Goal: Task Accomplishment & Management: Use online tool/utility

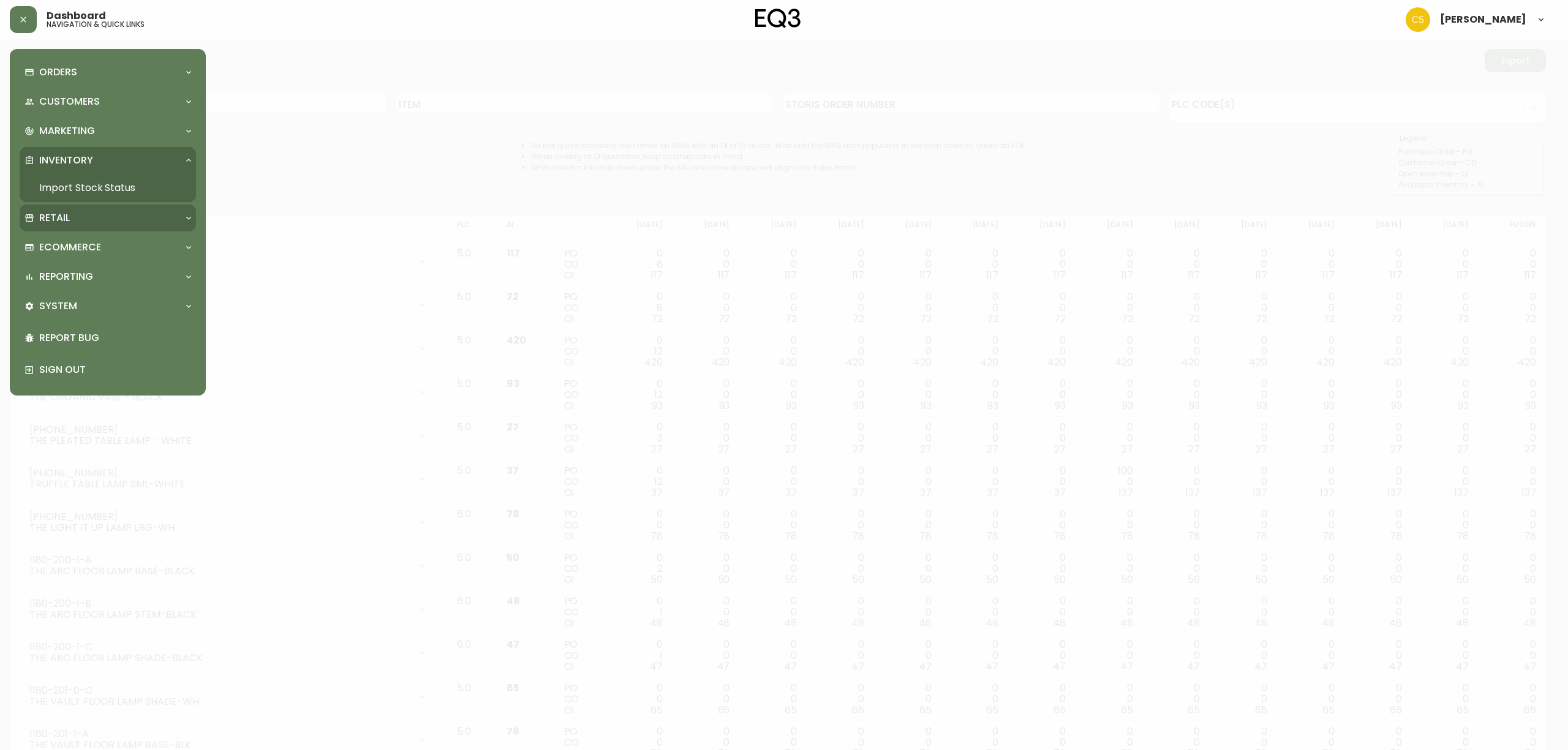
click at [70, 213] on div "Retail" at bounding box center [101, 218] width 154 height 13
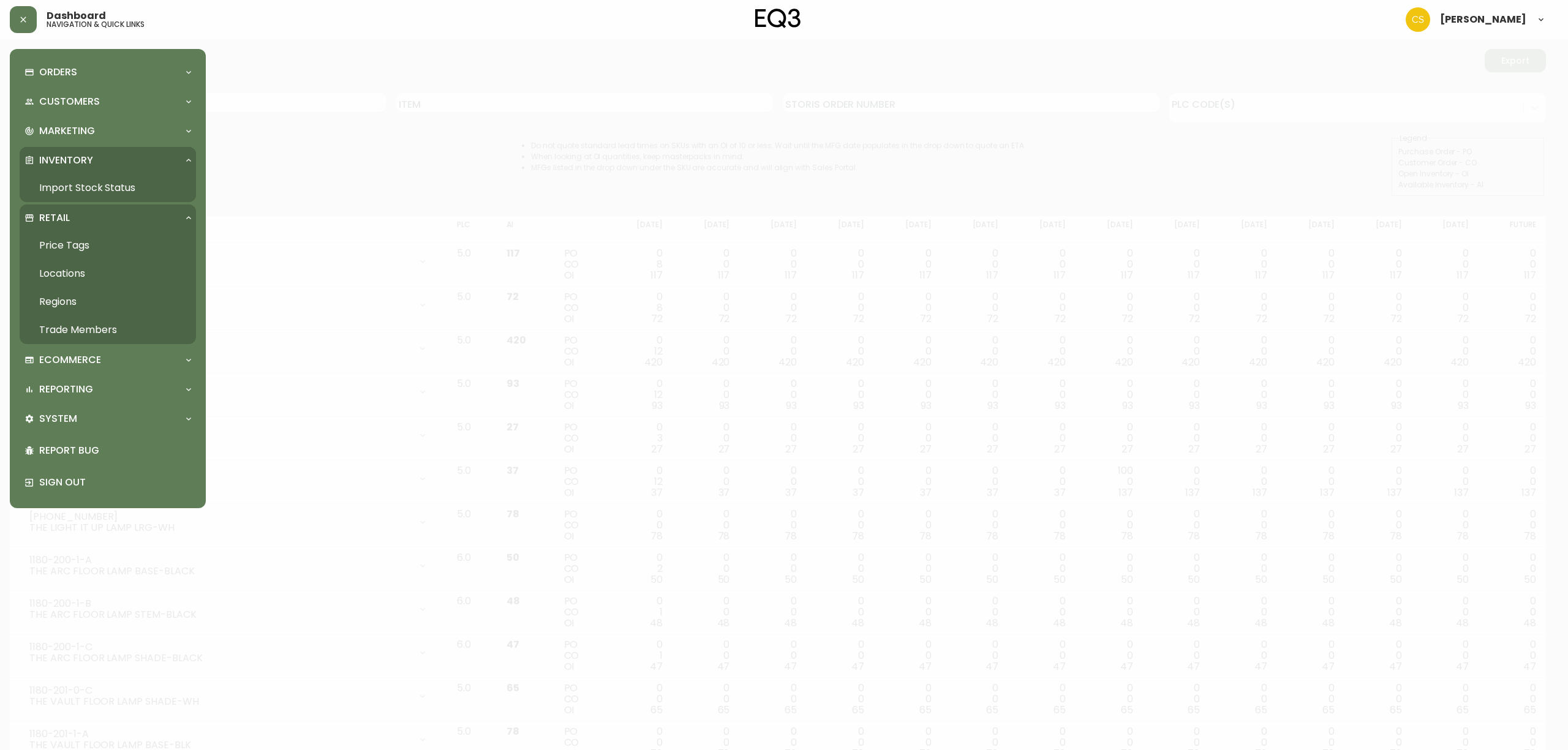
click at [78, 245] on link "Price Tags" at bounding box center [107, 246] width 176 height 28
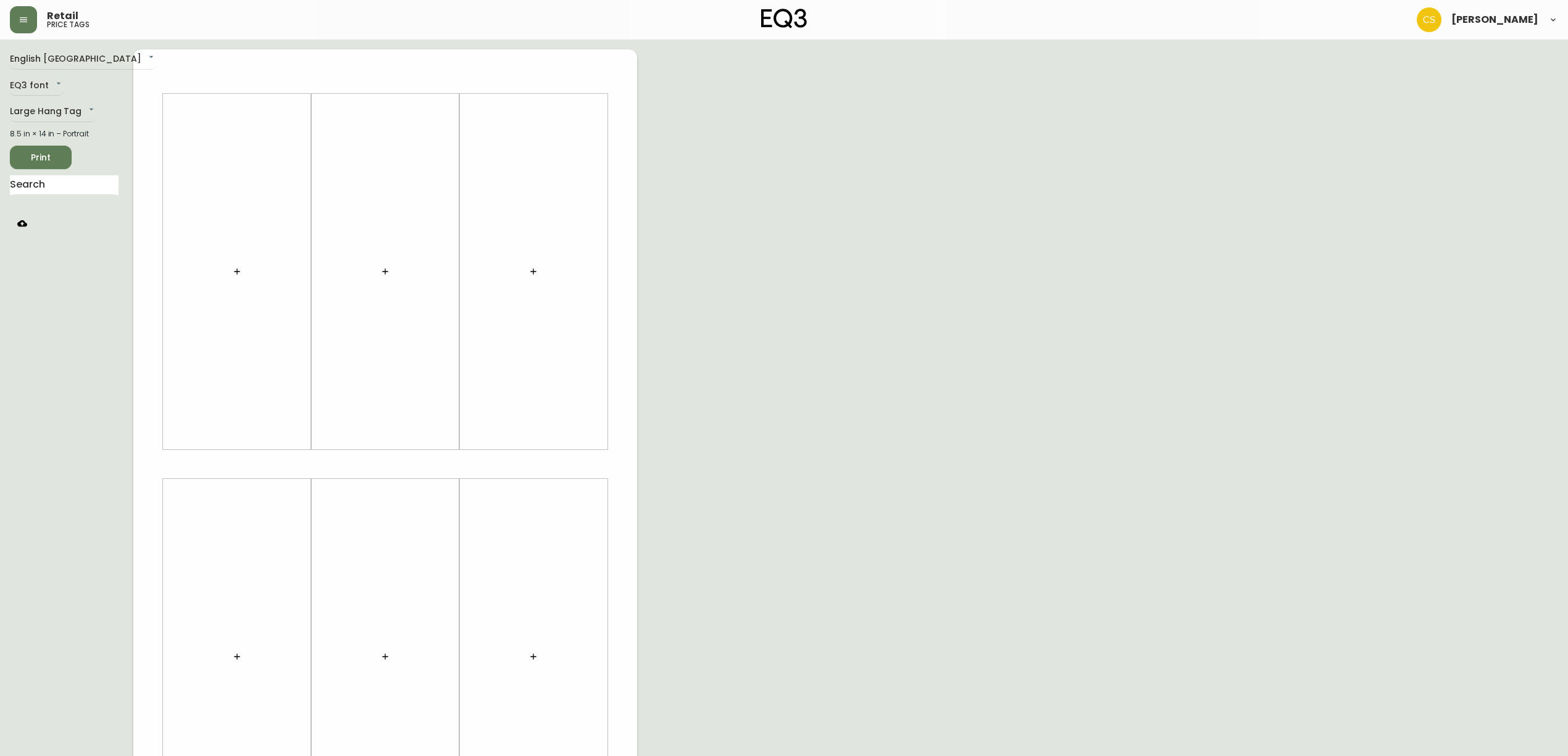
click at [524, 262] on button "button" at bounding box center [533, 272] width 25 height 25
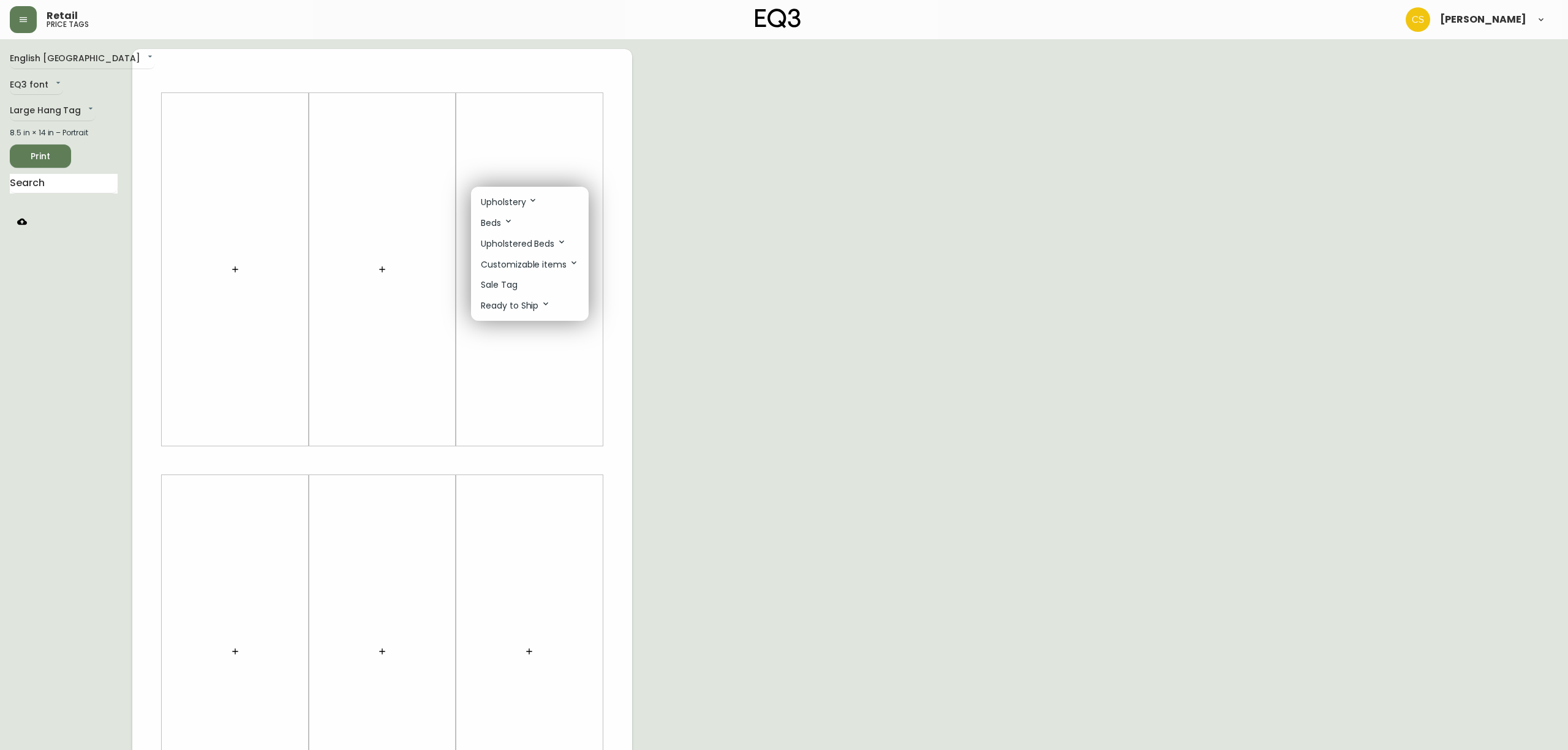
click at [513, 285] on p "Sale Tag" at bounding box center [499, 284] width 37 height 13
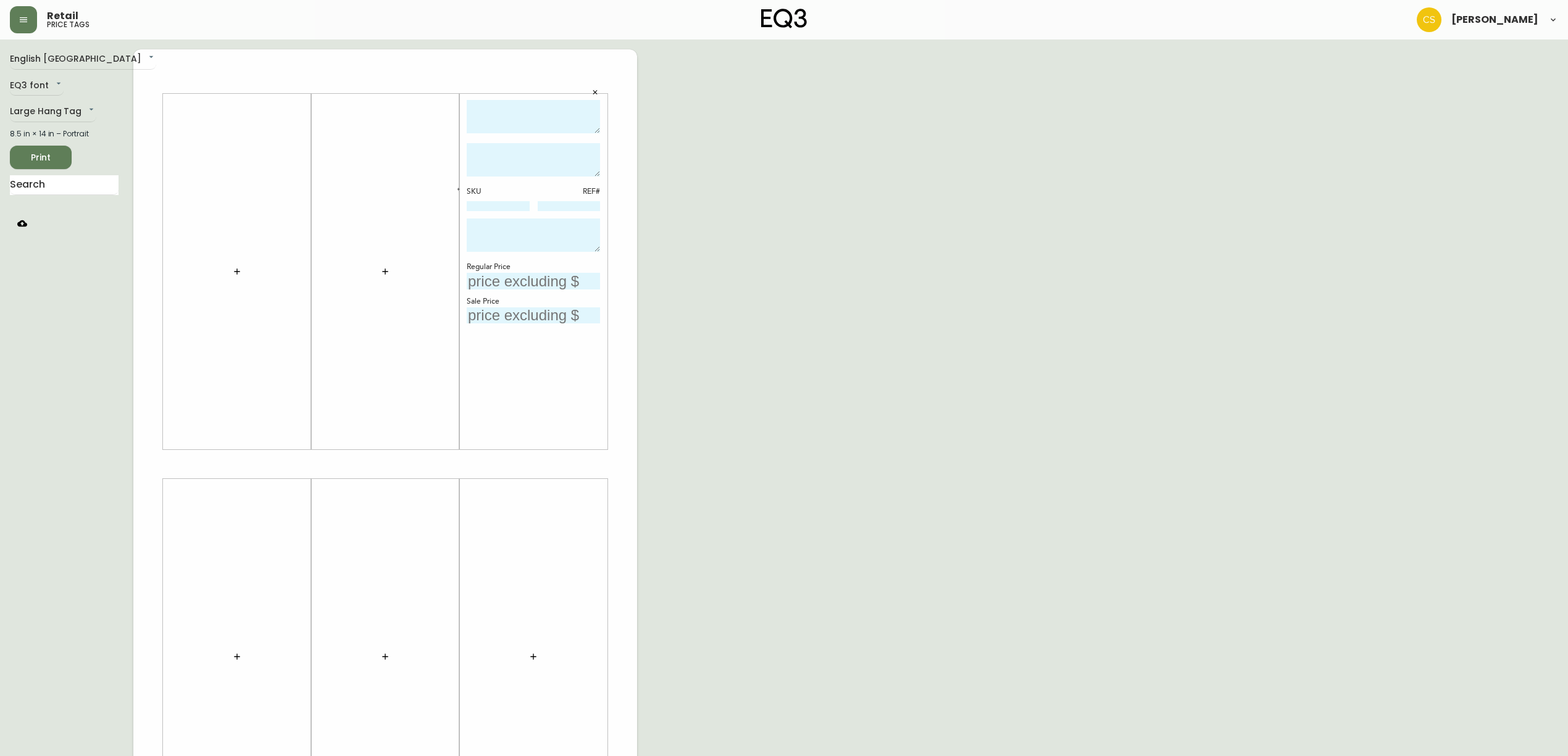
click at [542, 663] on button "button" at bounding box center [533, 657] width 25 height 25
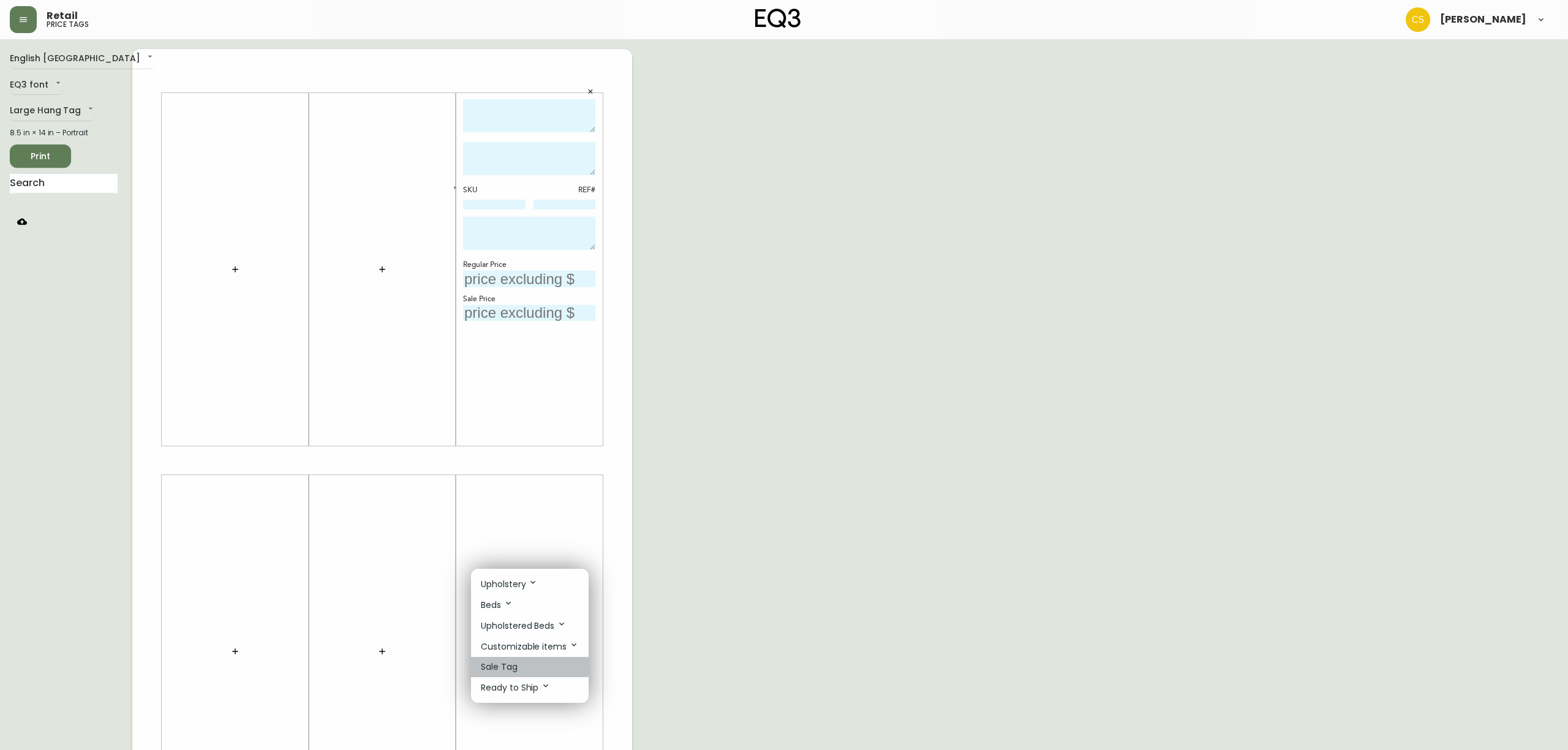
click at [497, 657] on li "Sale Tag" at bounding box center [530, 667] width 118 height 20
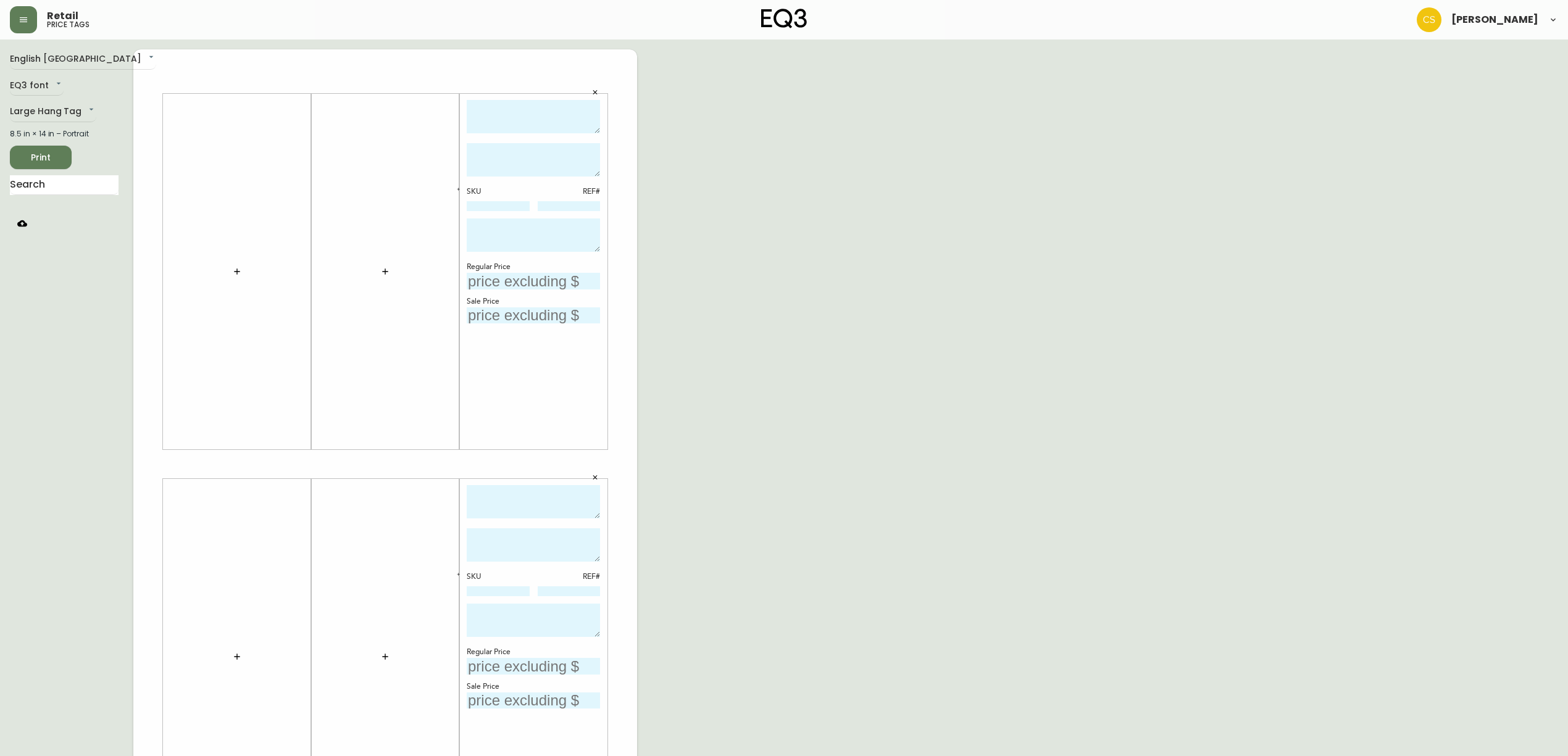
click at [521, 119] on textarea at bounding box center [532, 117] width 133 height 34
click at [454, 187] on button "button" at bounding box center [458, 190] width 11 height 11
click at [458, 578] on button "button" at bounding box center [458, 575] width 11 height 11
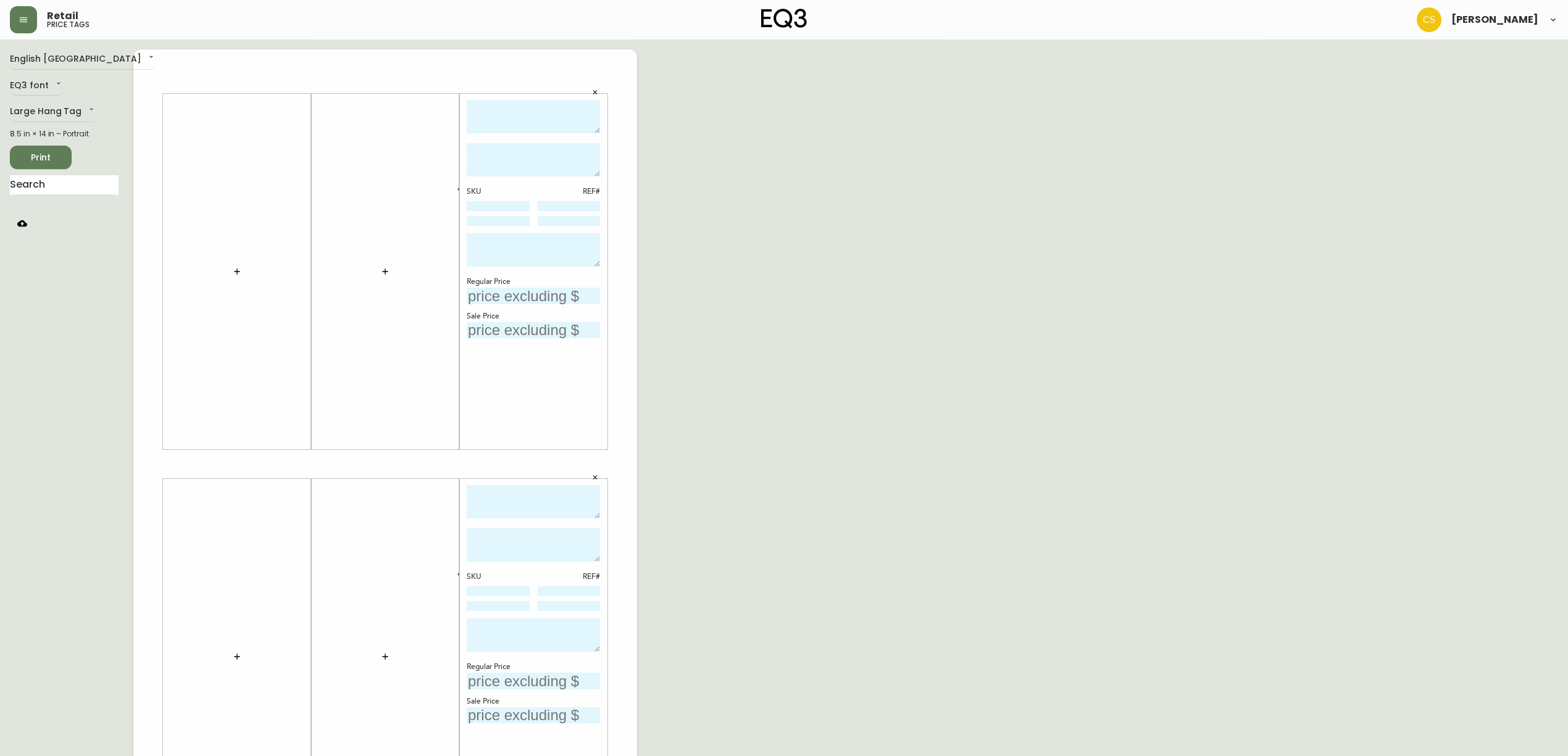
click at [529, 154] on textarea at bounding box center [532, 159] width 133 height 33
paste textarea "The Place round end table is a glass-topped table designed by west-coast design…"
type textarea "The Place round end table is a glass-topped table designed by west-coast design…"
click at [544, 536] on textarea at bounding box center [532, 545] width 133 height 33
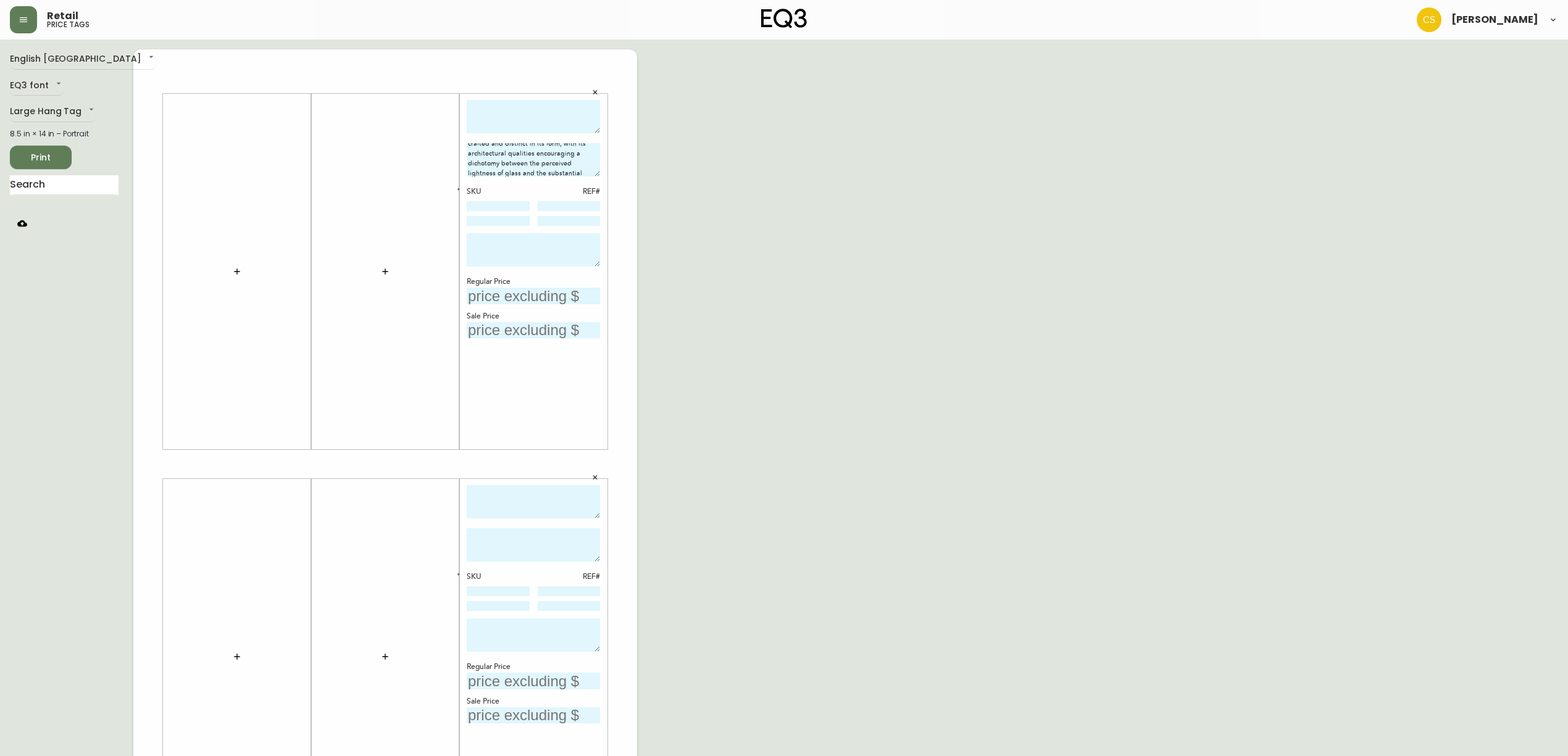
paste textarea "The Place round end table is a glass-topped table designed by west-coast design…"
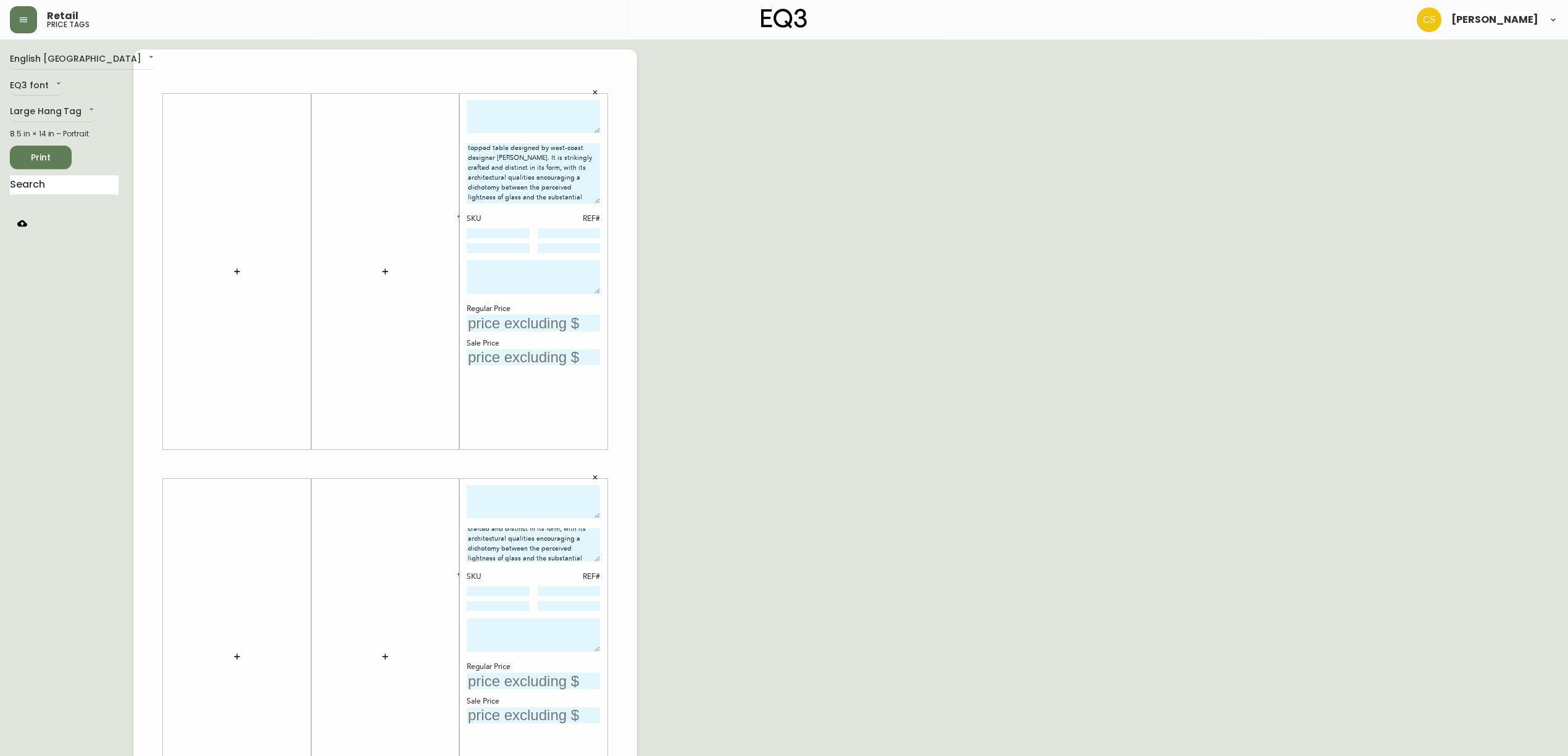
scroll to position [0, 0]
drag, startPoint x: 595, startPoint y: 174, endPoint x: 589, endPoint y: 215, distance: 41.4
click at [589, 215] on textarea "The Place round end table is a glass-topped table designed by west-coast design…" at bounding box center [532, 179] width 133 height 73
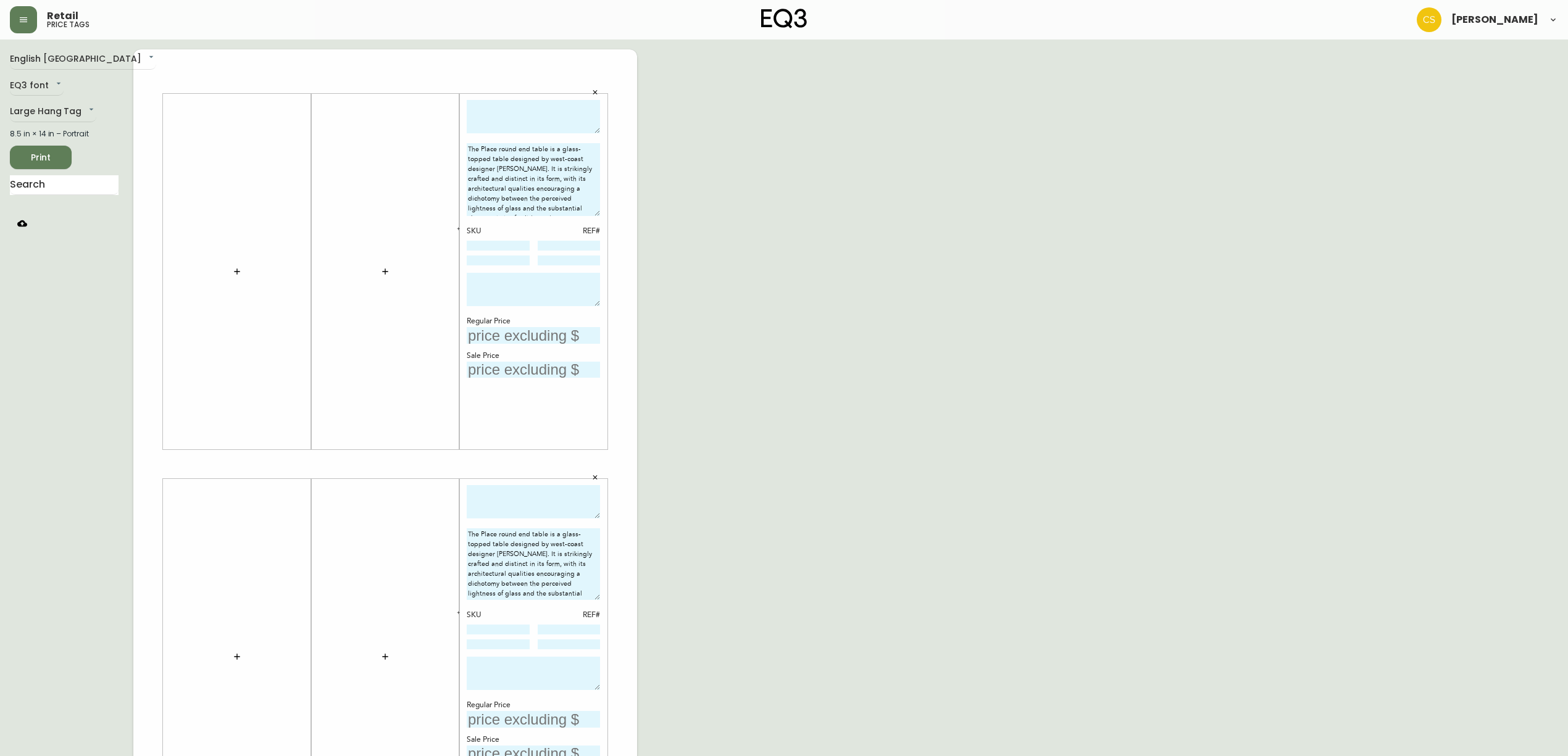
drag, startPoint x: 595, startPoint y: 554, endPoint x: 599, endPoint y: 594, distance: 40.2
click at [599, 594] on textarea "The Place round end table is a glass-topped table designed by west-coast design…" at bounding box center [532, 564] width 133 height 71
type textarea "The Place round end table is a glass-topped table designed by west-coast design…"
click at [499, 122] on textarea at bounding box center [532, 117] width 133 height 34
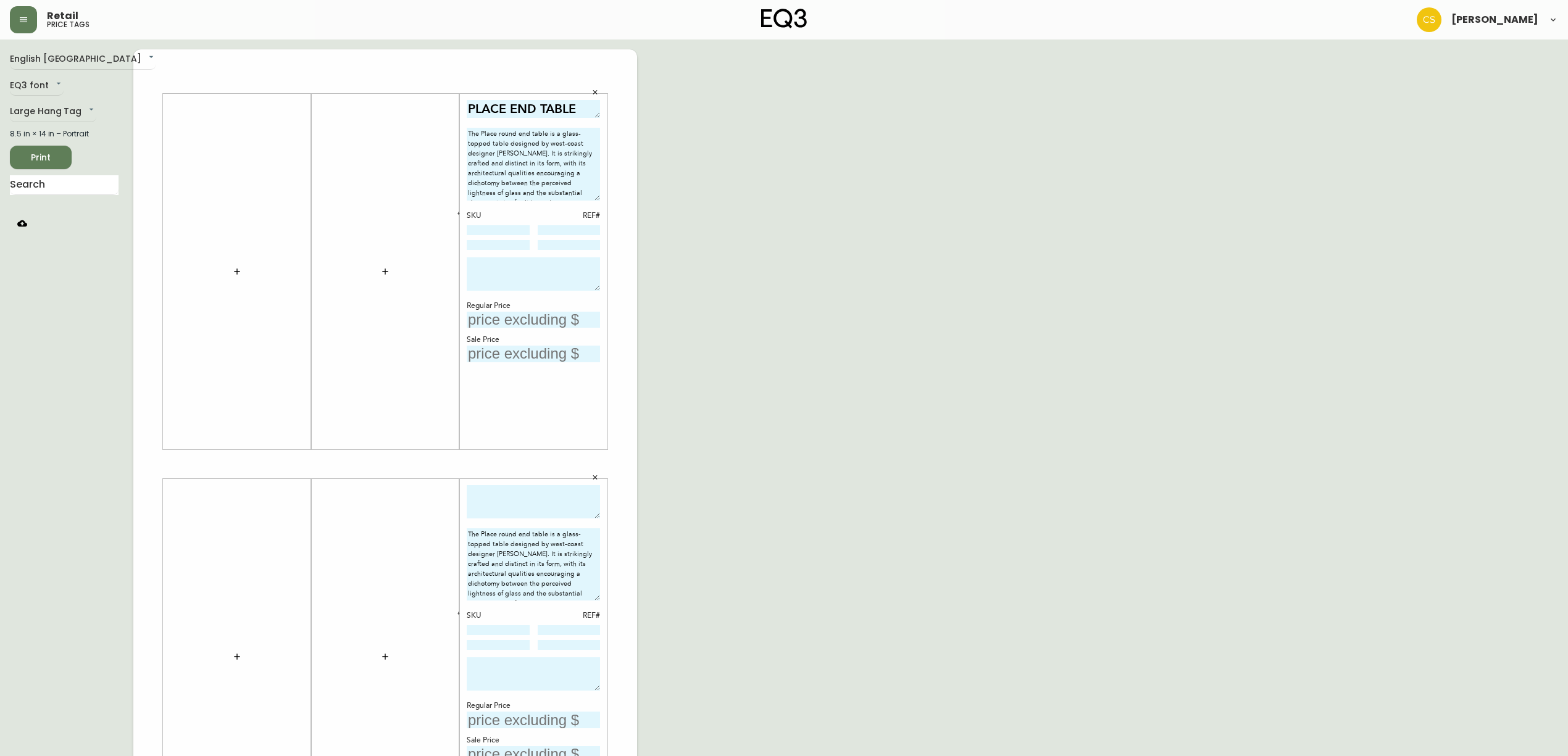
drag, startPoint x: 591, startPoint y: 129, endPoint x: 593, endPoint y: 114, distance: 15.1
click at [593, 114] on textarea "PLACE END TABLE" at bounding box center [532, 109] width 133 height 18
drag, startPoint x: 581, startPoint y: 106, endPoint x: 453, endPoint y: 110, distance: 128.1
click at [453, 110] on div "PLACE END TABLE The Place round end table is a glass-topped table designed by w…" at bounding box center [385, 464] width 504 height 830
type textarea "PLACE END TABLE"
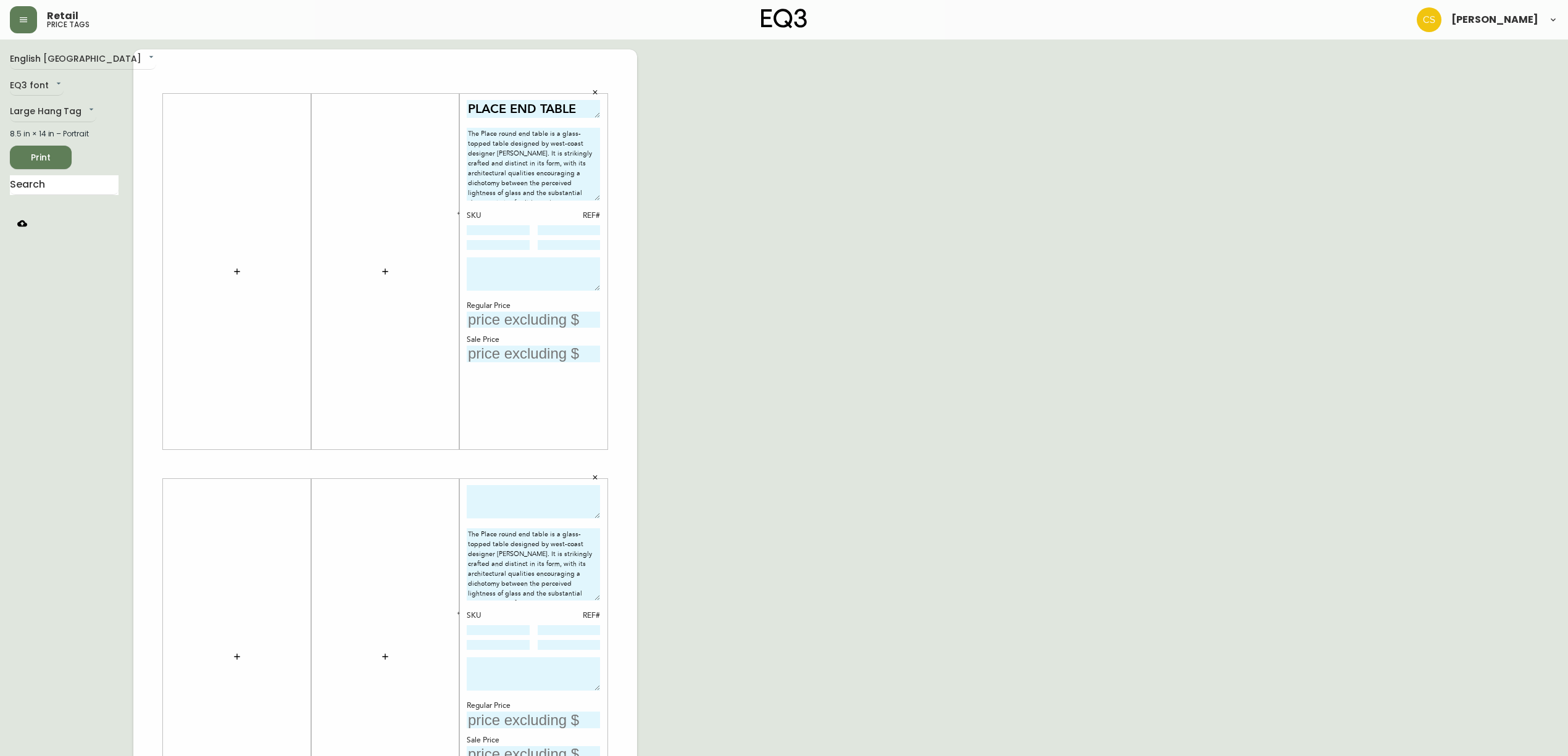
click at [514, 537] on textarea "The Place round end table is a glass-topped table designed by west-coast design…" at bounding box center [532, 565] width 133 height 72
click at [517, 509] on textarea at bounding box center [532, 502] width 133 height 34
paste textarea "PLACE END TABLE"
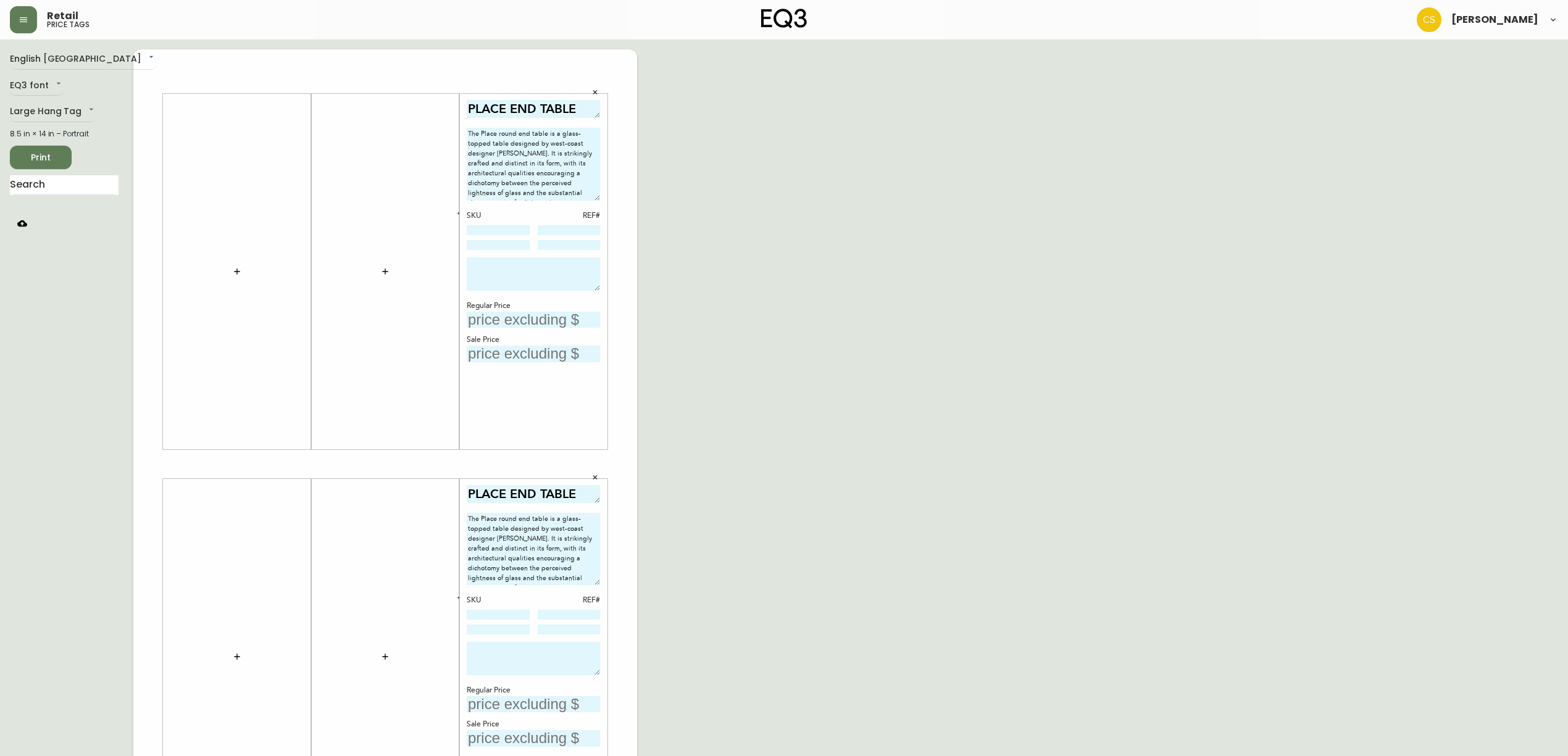
drag, startPoint x: 596, startPoint y: 512, endPoint x: 596, endPoint y: 496, distance: 16.0
click at [596, 496] on textarea "PLACE END TABLE" at bounding box center [532, 494] width 133 height 18
click at [588, 110] on textarea "PLACE END TABLE" at bounding box center [532, 109] width 133 height 18
type textarea "PLACE END TABLE"
click at [585, 110] on textarea "PLACE END TABLE" at bounding box center [532, 109] width 133 height 18
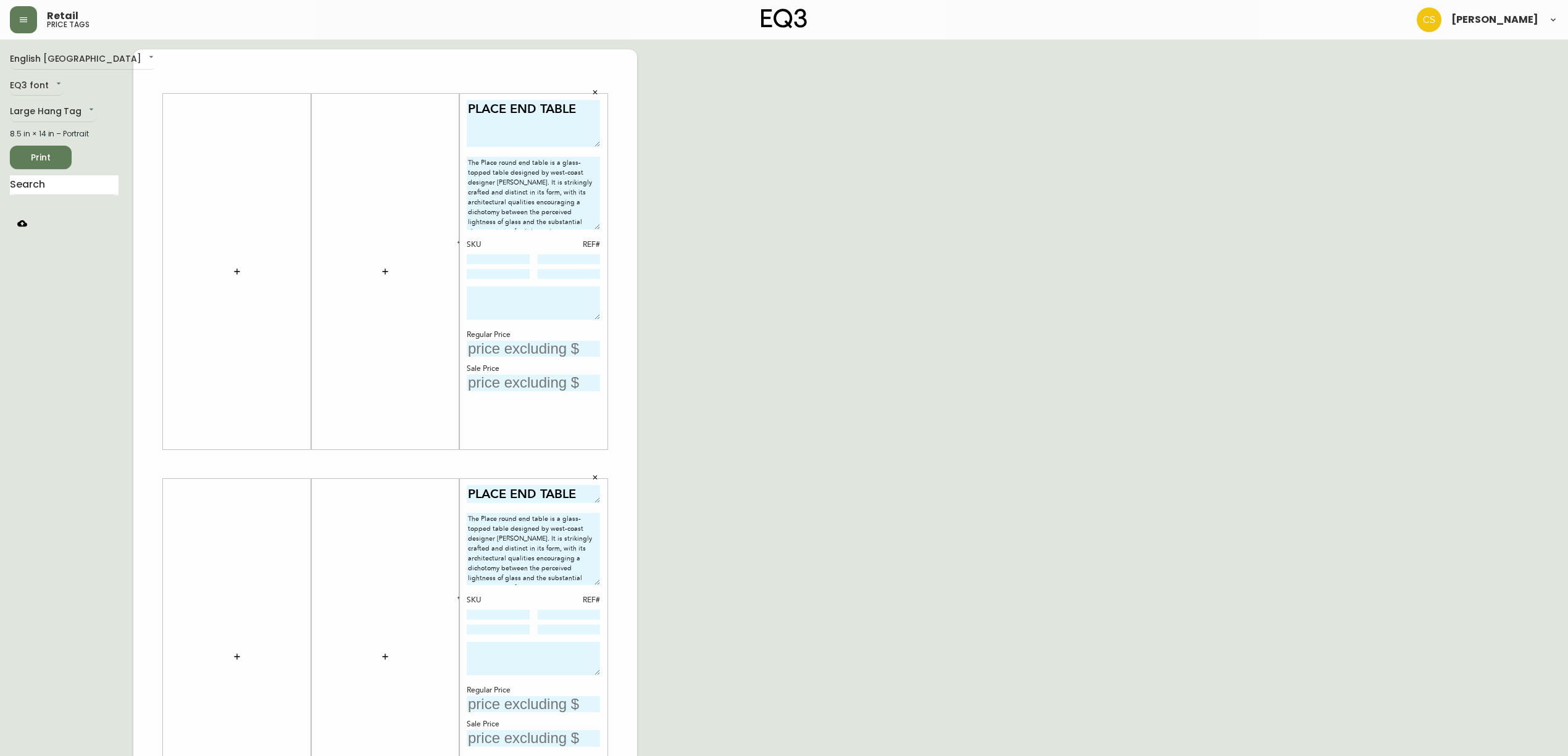
drag, startPoint x: 595, startPoint y: 112, endPoint x: 597, endPoint y: 141, distance: 29.1
click at [597, 141] on textarea "PLACE END TABLE" at bounding box center [532, 123] width 133 height 47
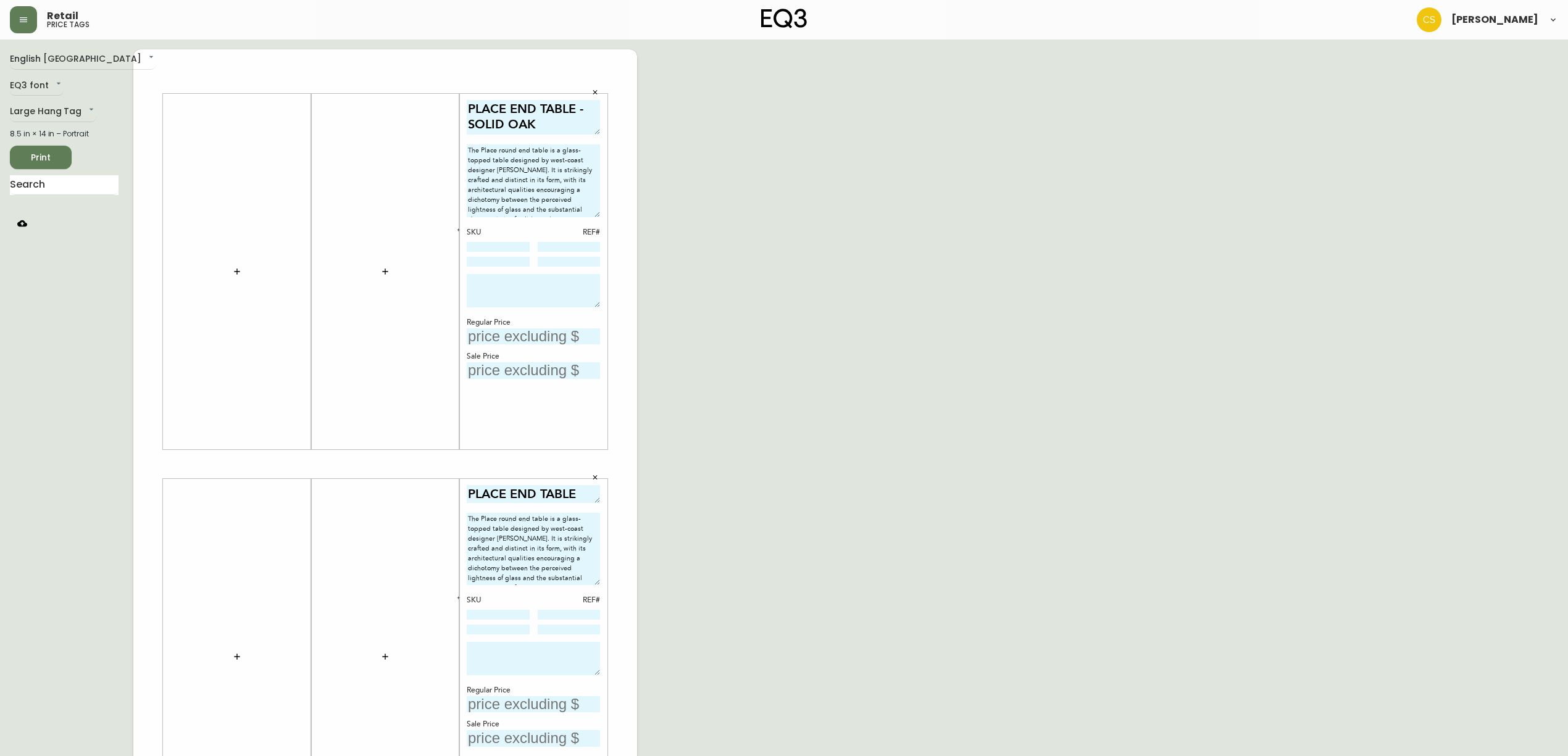
drag, startPoint x: 597, startPoint y: 141, endPoint x: 595, endPoint y: 129, distance: 12.2
click at [595, 129] on textarea "PLACE END TABLE - SOLID OAK" at bounding box center [532, 117] width 133 height 35
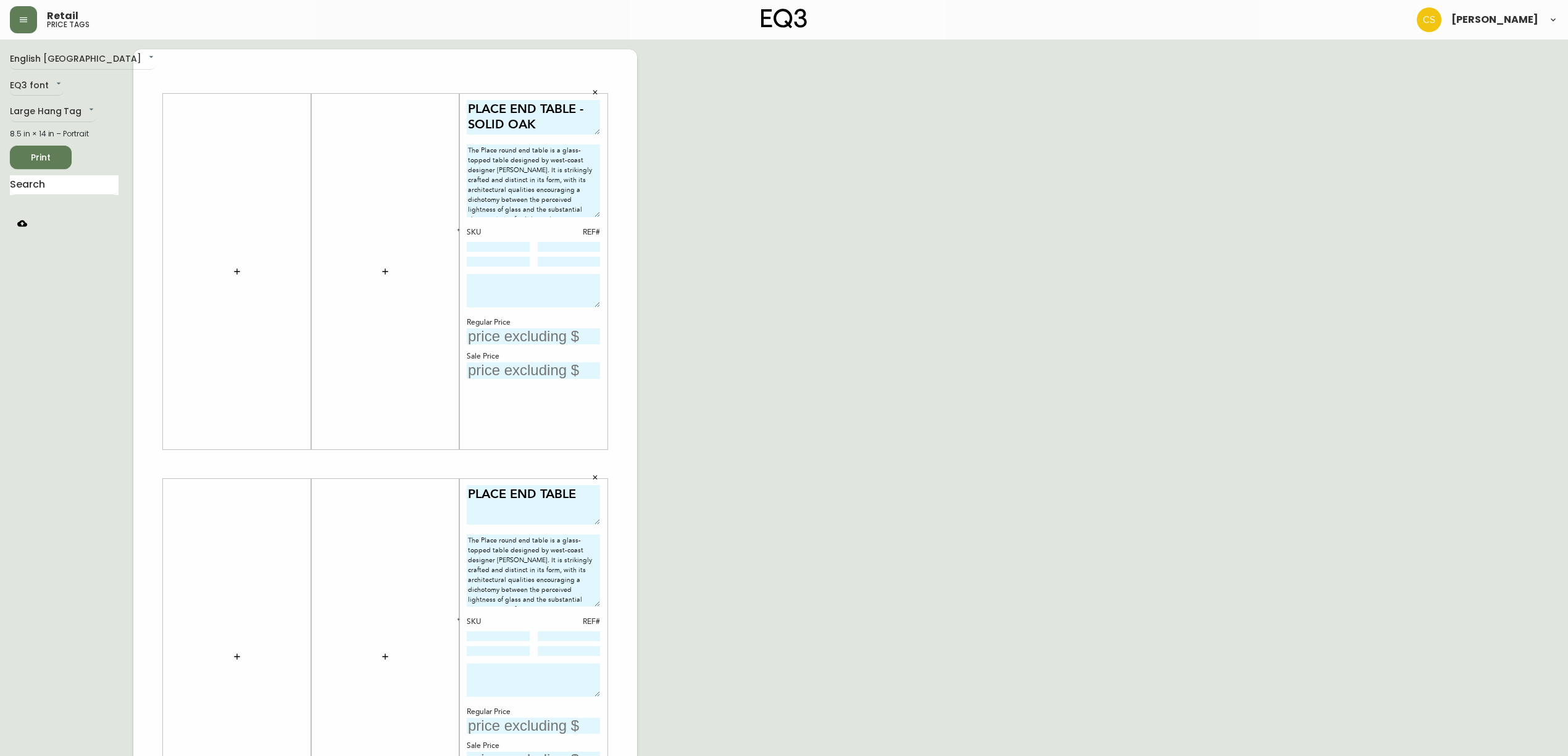
drag, startPoint x: 593, startPoint y: 500, endPoint x: 587, endPoint y: 522, distance: 22.8
click at [587, 522] on textarea "PLACE END TABLE" at bounding box center [532, 505] width 133 height 40
type textarea "PLACE END TABLE - SOLID OAK"
click at [585, 487] on textarea "PLACE END TABLE" at bounding box center [532, 505] width 133 height 40
drag, startPoint x: 591, startPoint y: 518, endPoint x: 593, endPoint y: 512, distance: 6.3
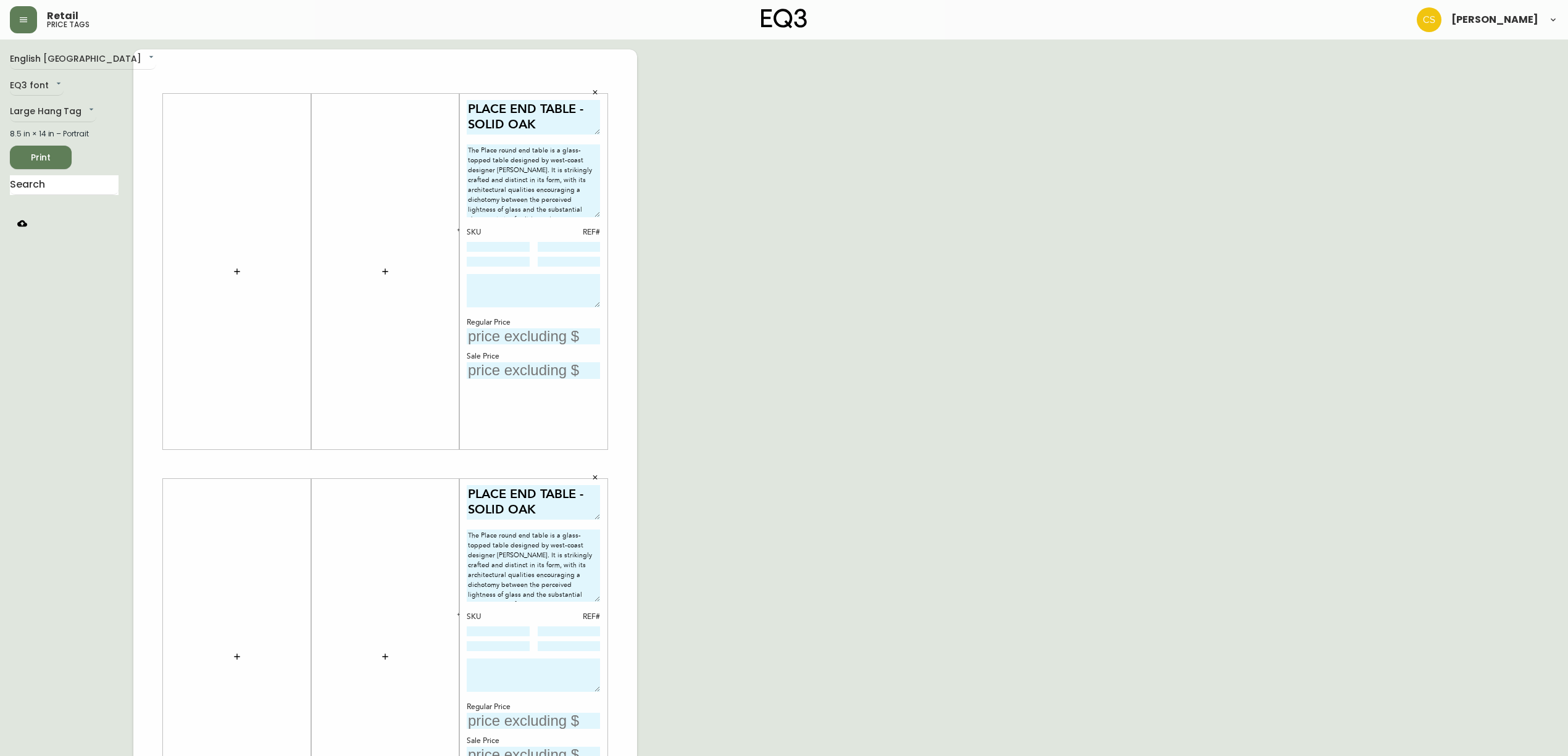
click at [593, 512] on textarea "PLACE END TABLE - SOLID OAK" at bounding box center [532, 502] width 133 height 35
type textarea "PLACE END TABLE - SOLID OAK"
click at [497, 293] on textarea at bounding box center [532, 290] width 133 height 33
drag, startPoint x: 596, startPoint y: 299, endPoint x: 596, endPoint y: 290, distance: 9.0
click at [596, 290] on textarea "DISCONTINUED PRODUCT. FINAL SALE." at bounding box center [532, 285] width 133 height 23
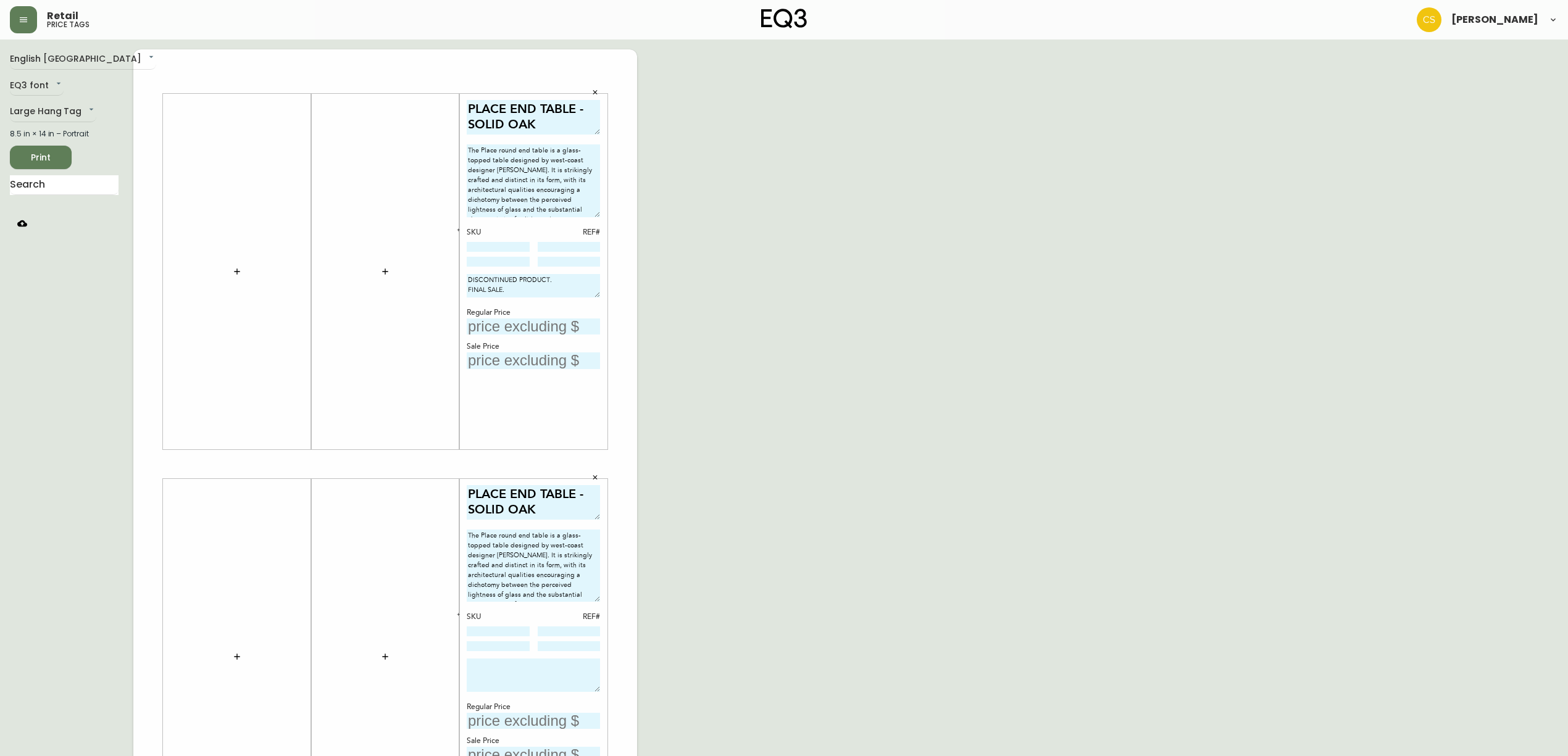
drag, startPoint x: 501, startPoint y: 279, endPoint x: 439, endPoint y: 256, distance: 66.1
click at [439, 256] on div "PLACE END TABLE - SOLID OAK The Place round end table is a glass-topped table d…" at bounding box center [385, 464] width 504 height 830
type textarea "DISCONTINUED PRODUCT. FINAL SALE."
click at [505, 678] on textarea at bounding box center [532, 676] width 133 height 33
paste textarea "DISCONTINUED PRODUCT. FINAL SALE."
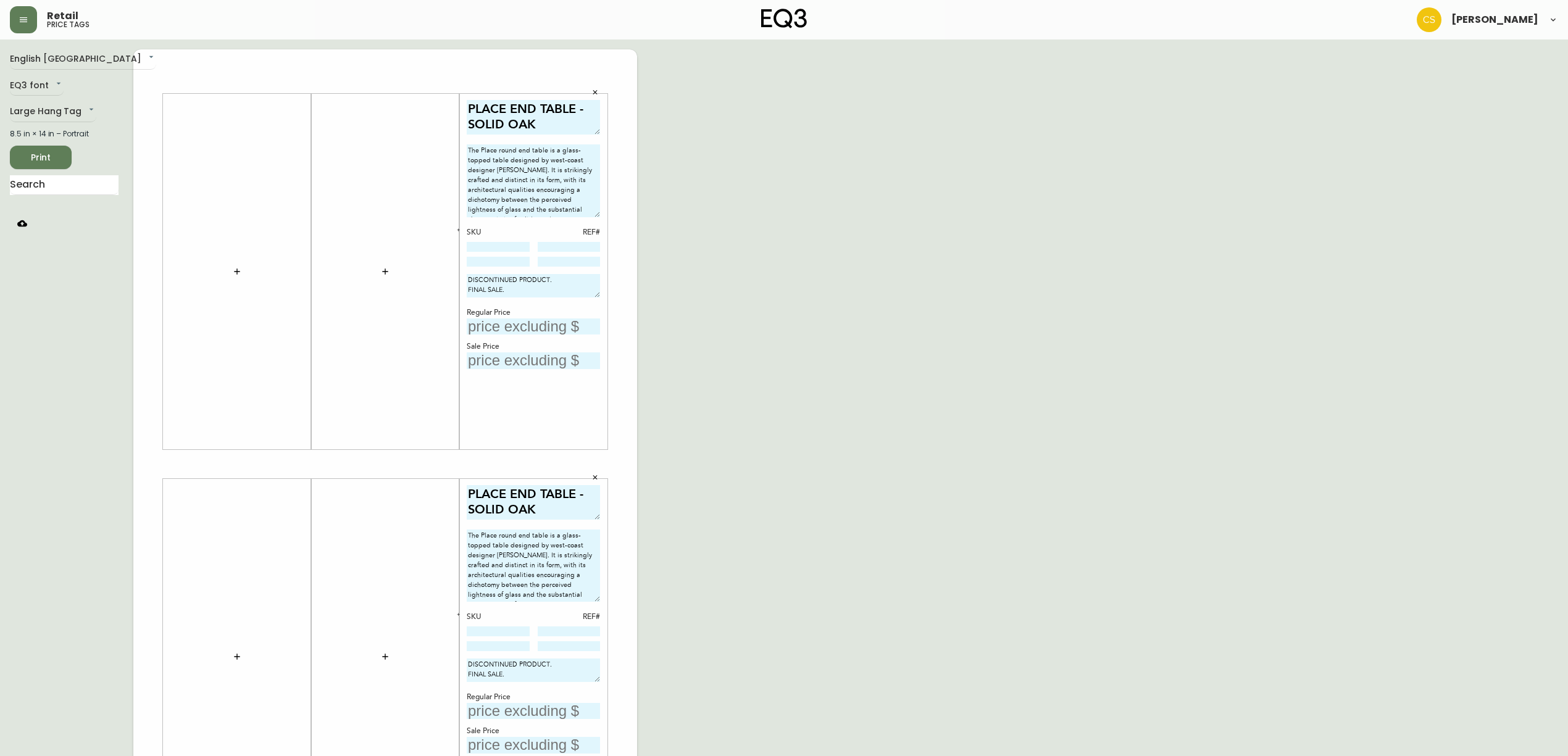
drag, startPoint x: 590, startPoint y: 690, endPoint x: 590, endPoint y: 680, distance: 10.0
click at [590, 680] on textarea "DISCONTINUED PRODUCT. FINAL SALE." at bounding box center [532, 670] width 133 height 23
type textarea "DISCONTINUED PRODUCT. FINAL SALE."
click at [514, 332] on input "text" at bounding box center [532, 327] width 133 height 17
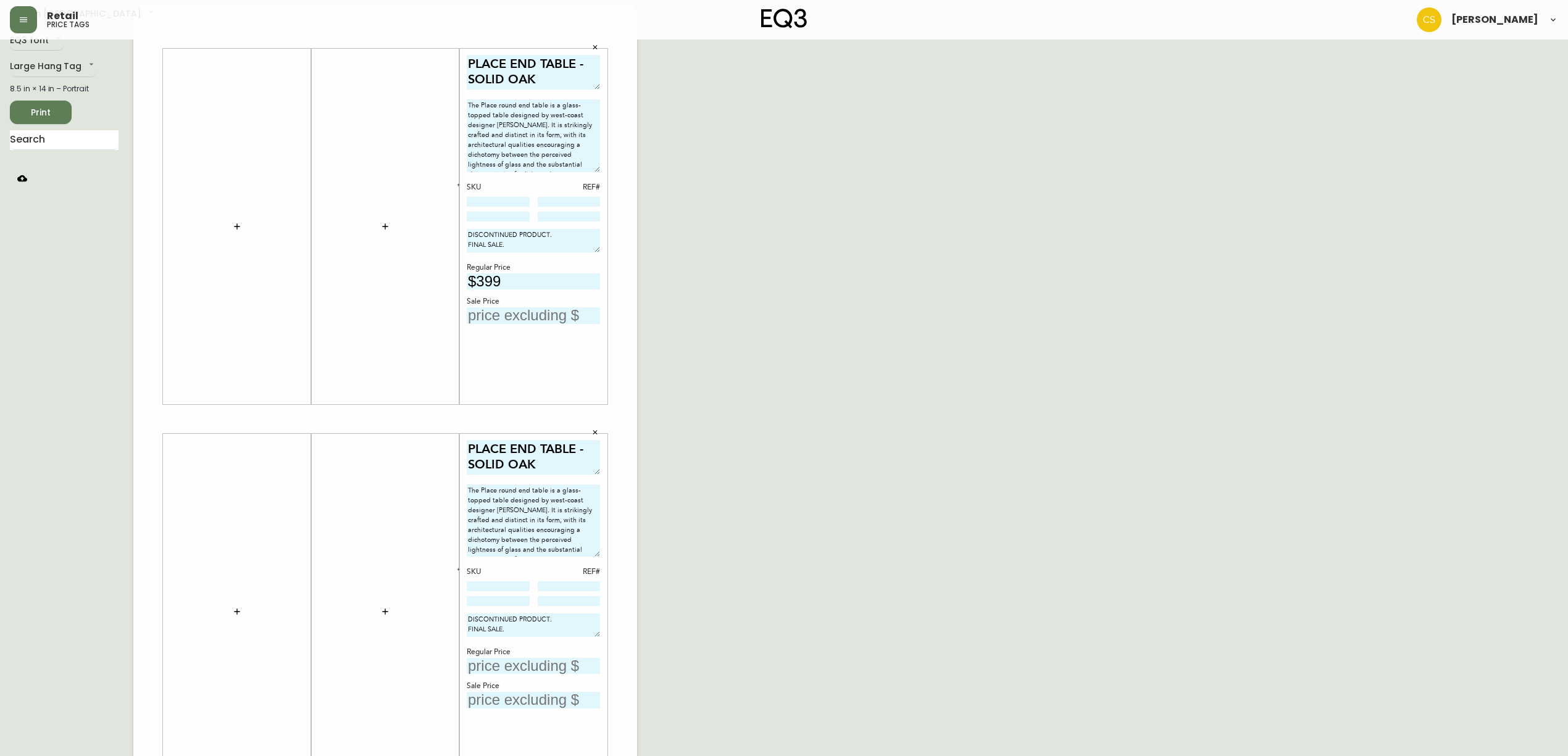
scroll to position [123, 0]
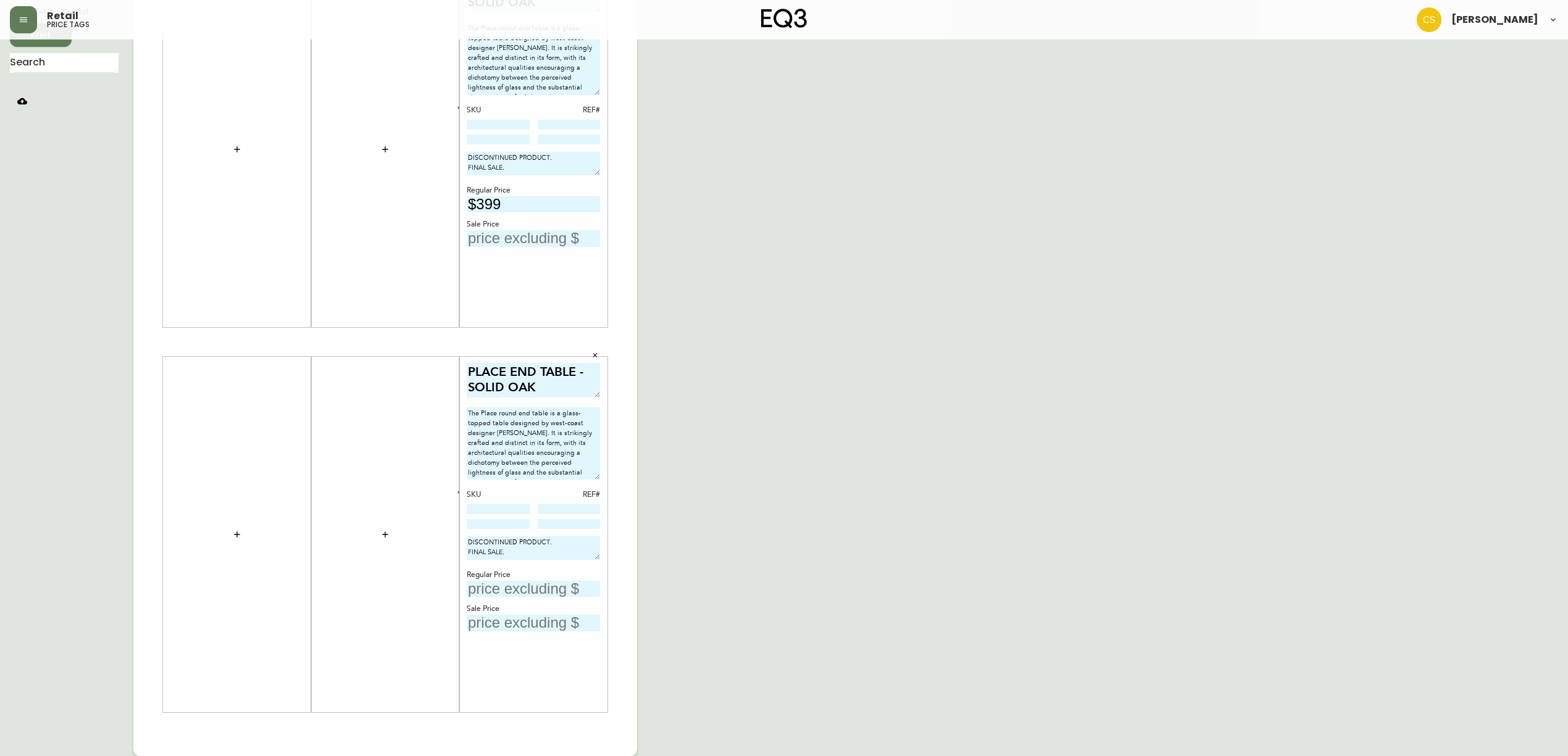
type input "$399"
click at [525, 586] on input "text" at bounding box center [532, 589] width 133 height 17
type input "$399"
